Goal: Information Seeking & Learning: Learn about a topic

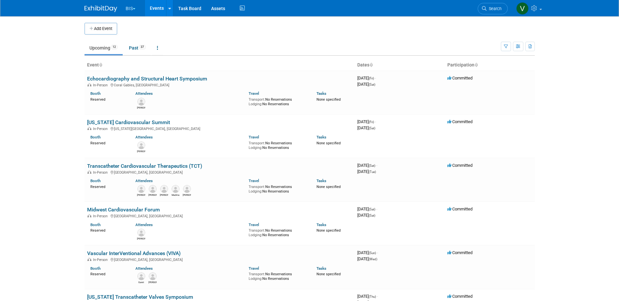
click at [159, 7] on link "Events" at bounding box center [157, 8] width 24 height 16
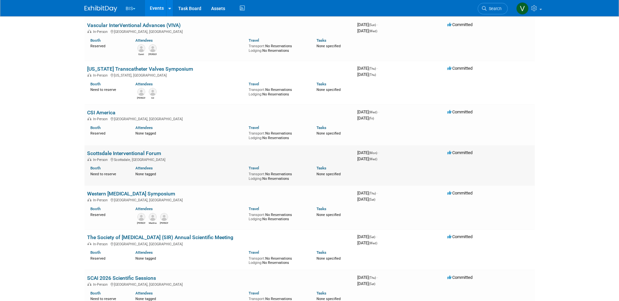
scroll to position [261, 0]
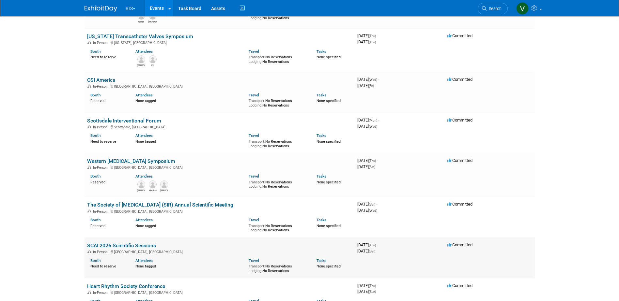
click at [152, 243] on link "SCAI 2026 Scientific Sessions" at bounding box center [121, 246] width 69 height 6
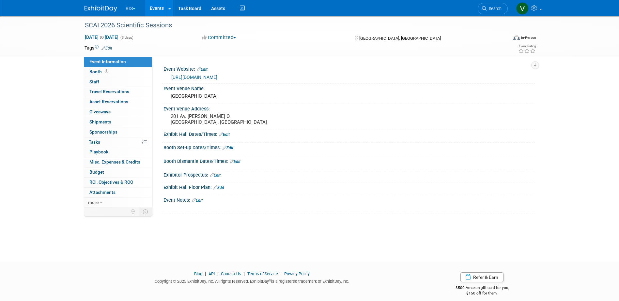
click at [217, 78] on link "https://scai.org/scai-2026-scientific-sessions" at bounding box center [194, 77] width 46 height 5
